Goal: Task Accomplishment & Management: Complete application form

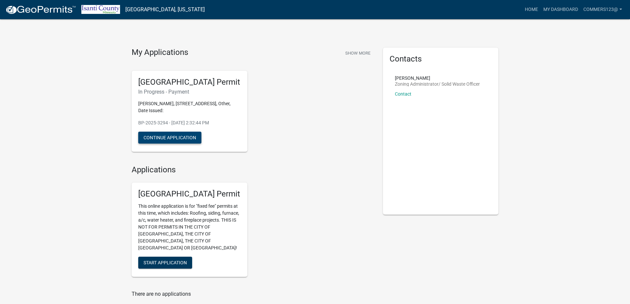
click at [162, 134] on button "Continue Application" at bounding box center [169, 138] width 63 height 12
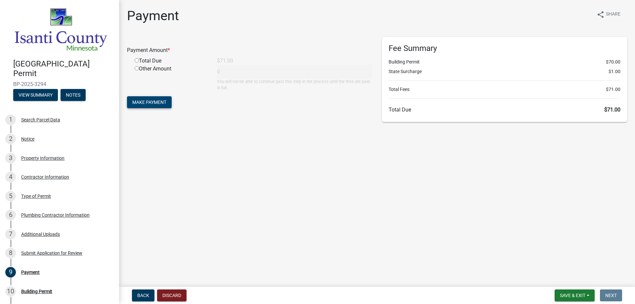
click at [145, 102] on span "Make Payment" at bounding box center [149, 102] width 34 height 5
click at [137, 66] on input "radio" at bounding box center [137, 68] width 4 height 4
radio input "true"
type input "71"
click at [149, 102] on span "Make Payment" at bounding box center [149, 102] width 34 height 5
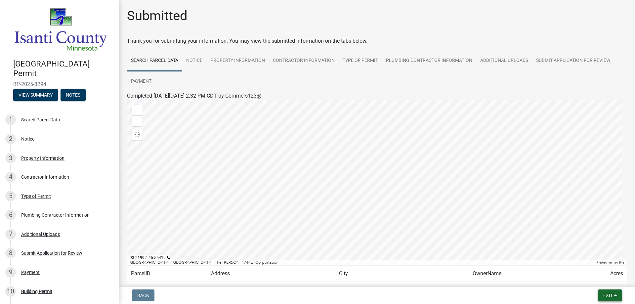
click at [609, 293] on span "Exit" at bounding box center [608, 295] width 10 height 5
click at [588, 278] on button "Save & Exit" at bounding box center [595, 278] width 53 height 16
